Goal: Task Accomplishment & Management: Use online tool/utility

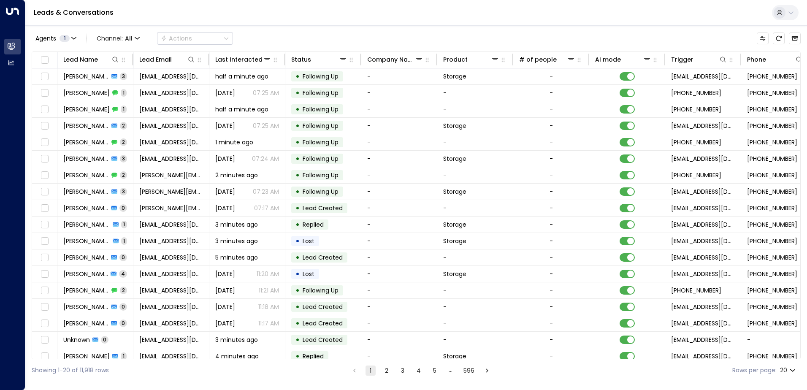
scroll to position [0, 172]
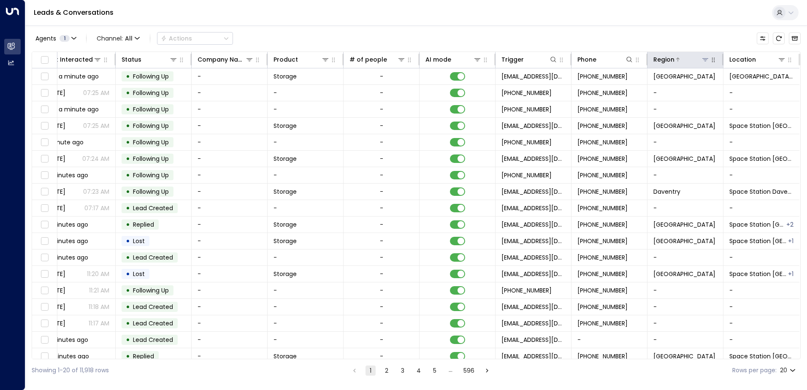
click at [703, 59] on icon at bounding box center [705, 59] width 6 height 3
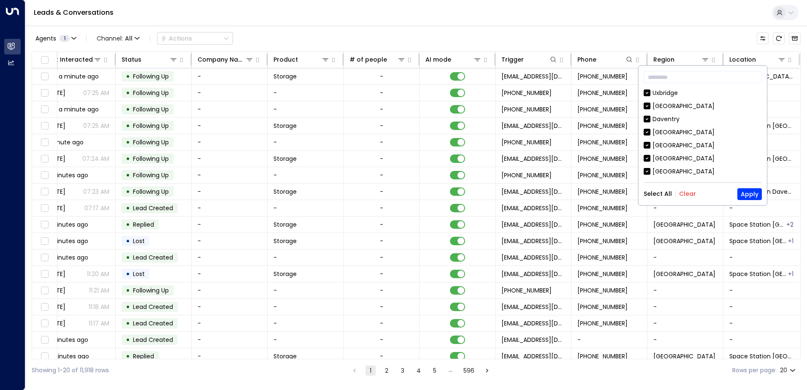
click at [582, 24] on div "Leads & Conversations" at bounding box center [415, 13] width 781 height 26
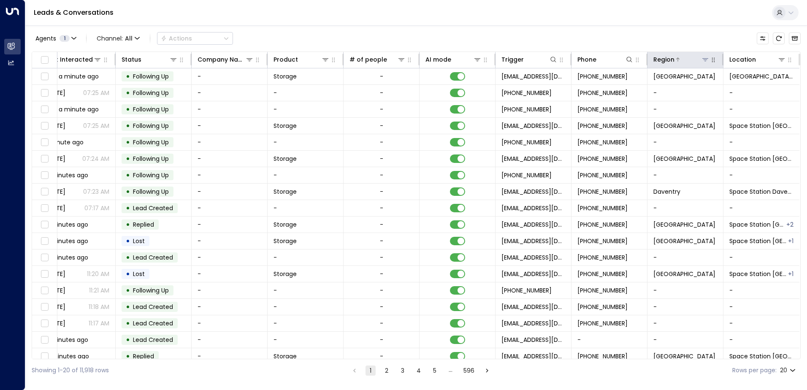
click at [701, 59] on icon at bounding box center [704, 59] width 7 height 7
click at [701, 57] on icon at bounding box center [704, 59] width 7 height 7
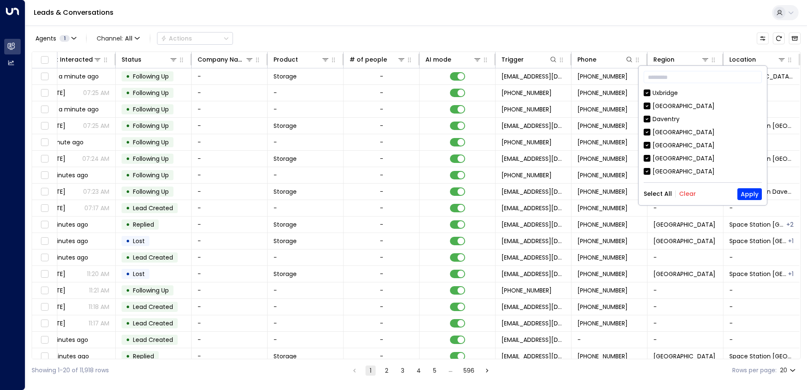
click at [685, 191] on button "Clear" at bounding box center [687, 193] width 17 height 7
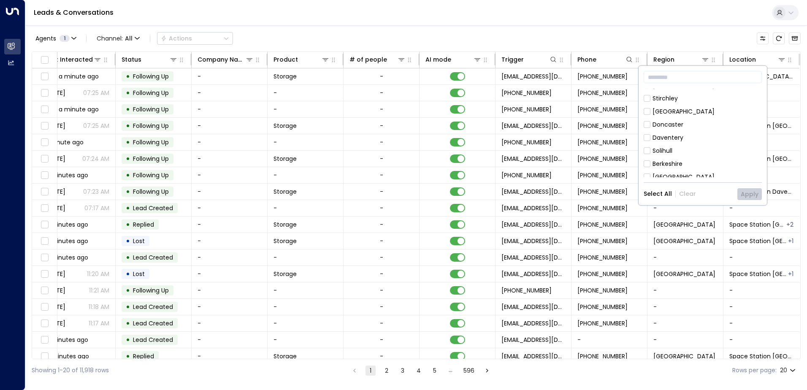
scroll to position [84, 0]
click at [679, 124] on div "[GEOGRAPHIC_DATA]" at bounding box center [683, 126] width 62 height 9
click at [746, 194] on button "Apply" at bounding box center [749, 194] width 24 height 12
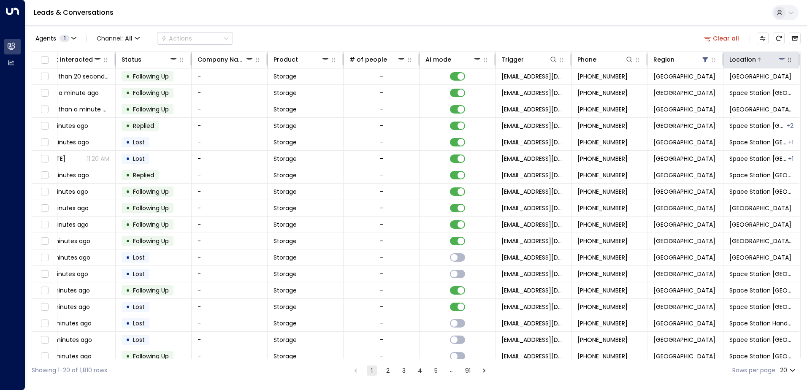
click at [782, 61] on icon at bounding box center [781, 59] width 7 height 7
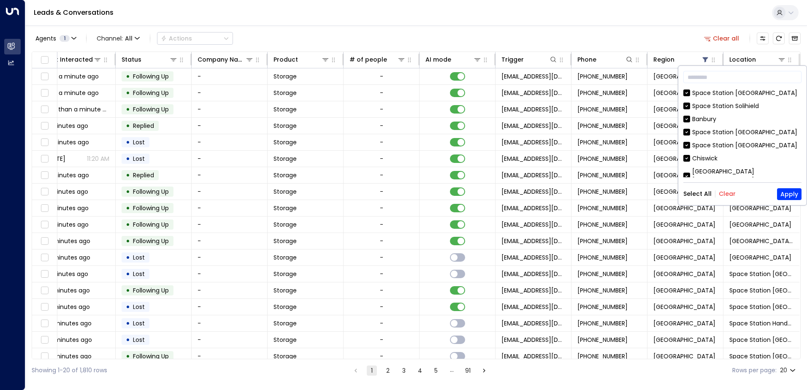
click at [727, 191] on button "Clear" at bounding box center [726, 193] width 17 height 7
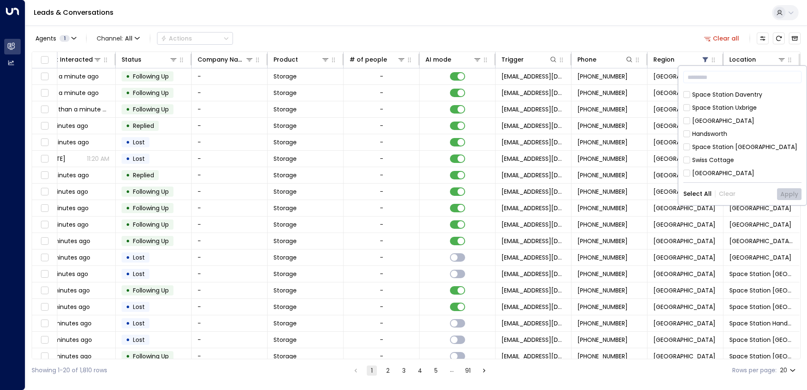
scroll to position [211, 0]
click at [711, 127] on div "[GEOGRAPHIC_DATA]" at bounding box center [723, 131] width 62 height 9
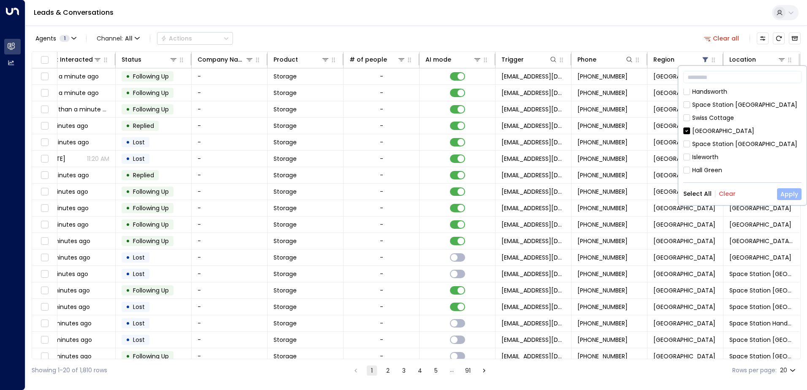
click at [789, 194] on button "Apply" at bounding box center [789, 194] width 24 height 12
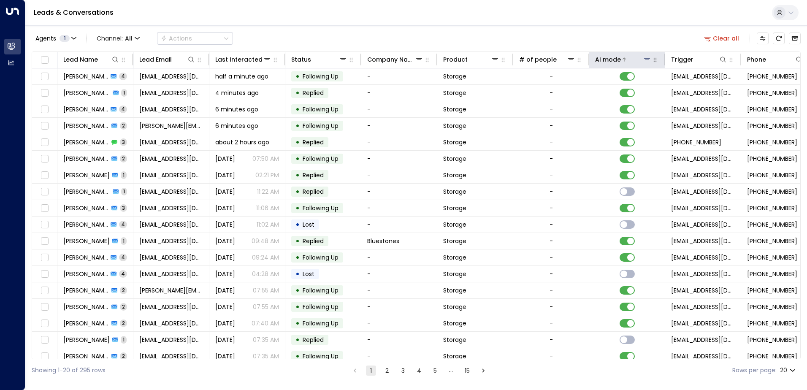
click at [618, 58] on div "AI mode" at bounding box center [608, 59] width 26 height 10
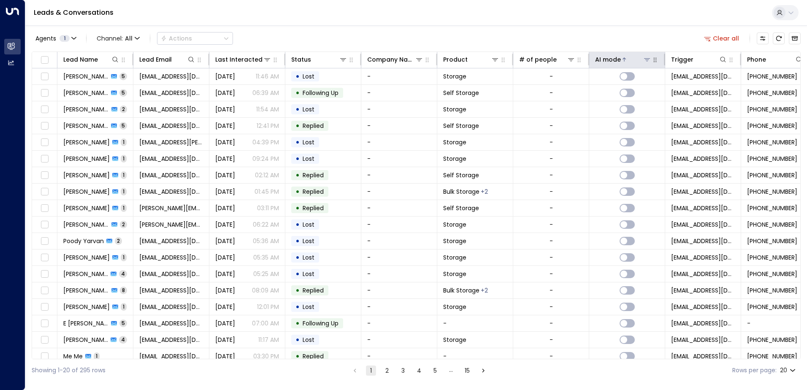
click at [618, 58] on div "AI mode" at bounding box center [608, 59] width 26 height 10
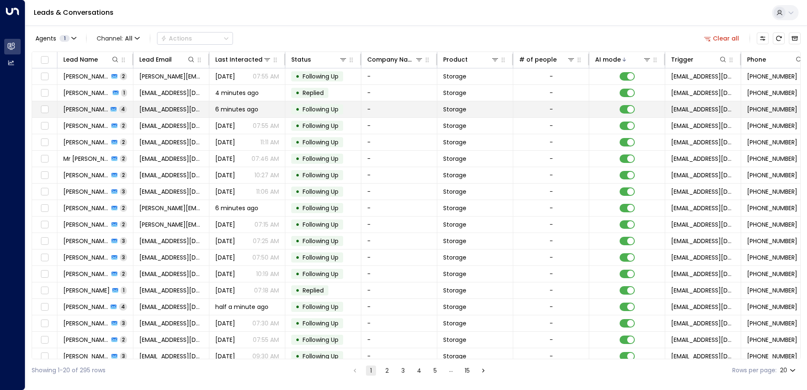
click at [242, 105] on span "6 minutes ago" at bounding box center [236, 109] width 43 height 8
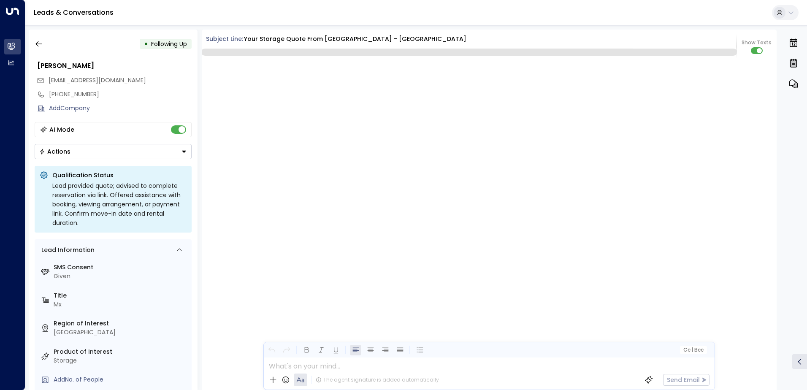
scroll to position [1704, 0]
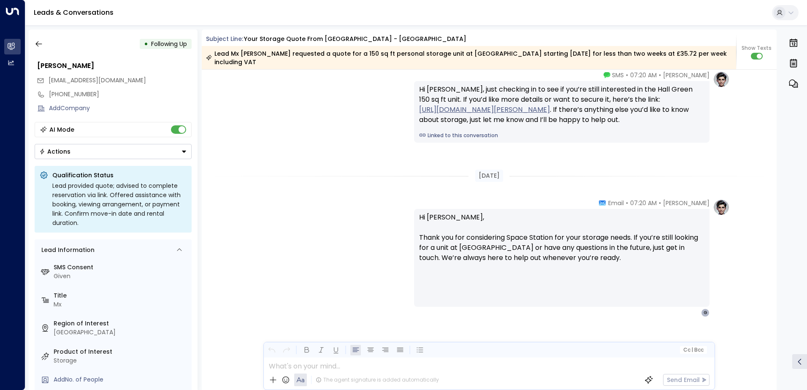
drag, startPoint x: 40, startPoint y: 45, endPoint x: 204, endPoint y: 384, distance: 376.4
click at [40, 45] on icon "button" at bounding box center [39, 44] width 8 height 8
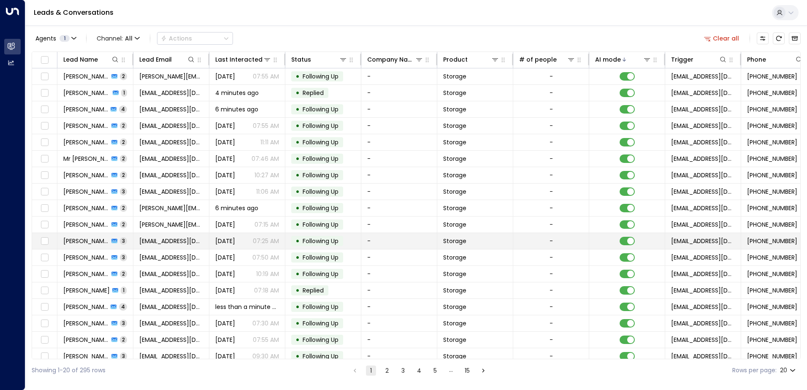
scroll to position [41, 0]
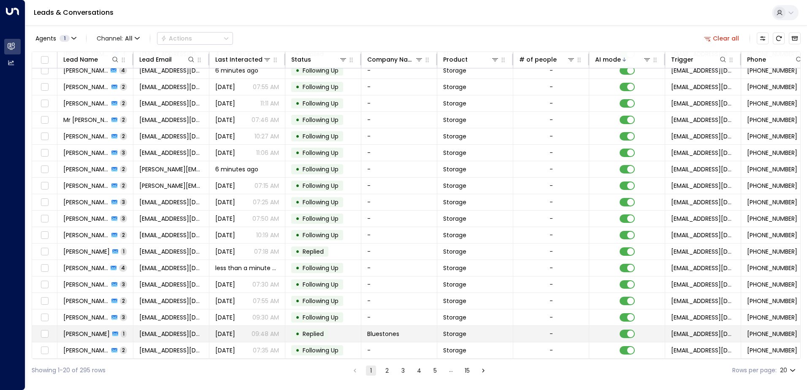
click at [325, 334] on span "Replied" at bounding box center [312, 333] width 27 height 8
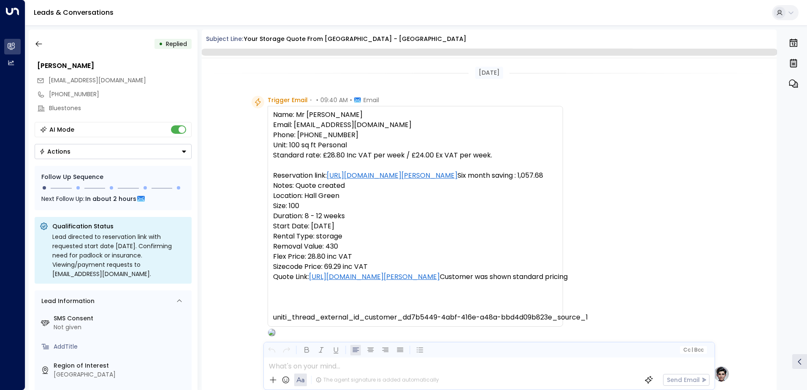
scroll to position [318, 0]
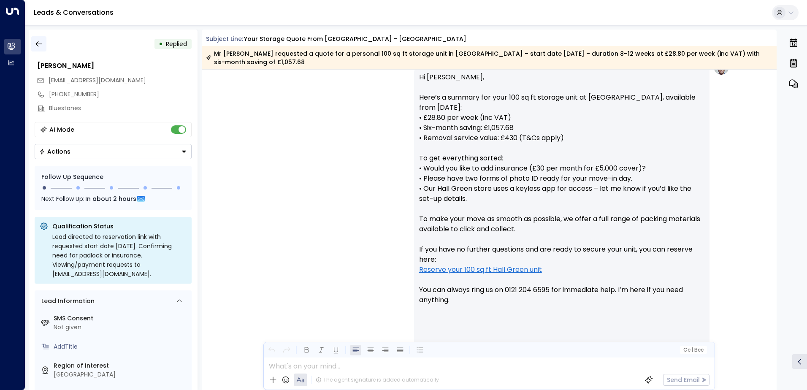
click at [32, 36] on button "button" at bounding box center [38, 43] width 15 height 15
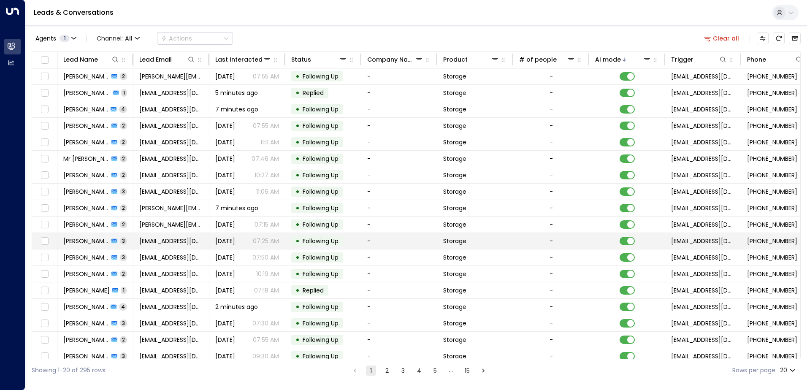
scroll to position [41, 0]
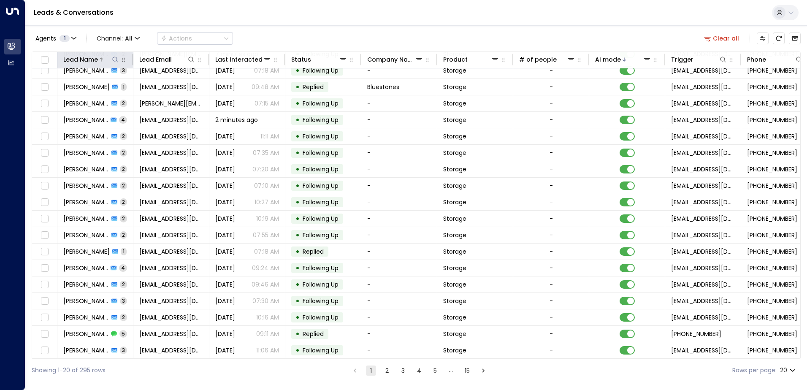
click at [116, 59] on icon at bounding box center [115, 59] width 7 height 7
type input "*******"
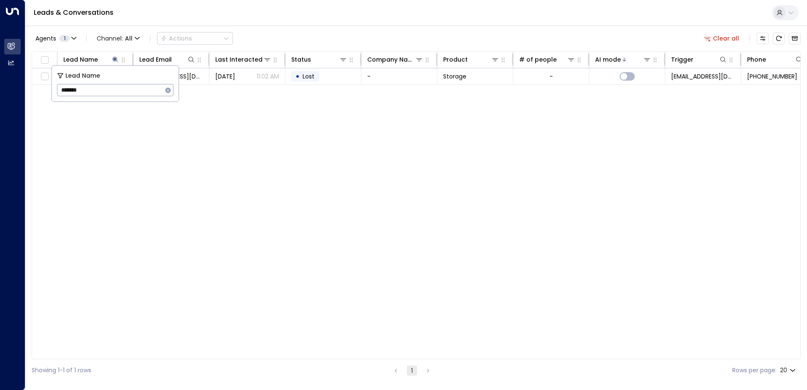
click at [307, 29] on div "Agents 1 Channel: All Actions Clear all Lead Name Lead Email Last Interacted St…" at bounding box center [416, 203] width 769 height 356
click at [113, 61] on icon at bounding box center [115, 59] width 7 height 7
click at [105, 57] on div at bounding box center [109, 59] width 22 height 8
click at [115, 59] on icon at bounding box center [114, 59] width 5 height 5
click at [168, 89] on icon "button" at bounding box center [167, 89] width 5 height 5
